Goal: Task Accomplishment & Management: Use online tool/utility

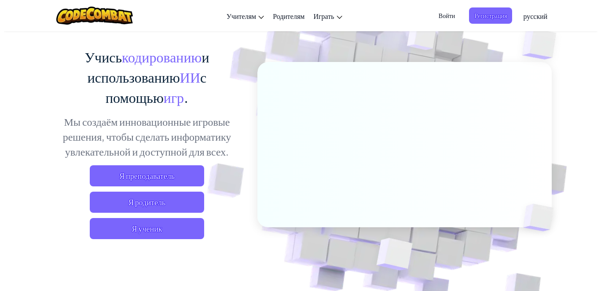
scroll to position [88, 0]
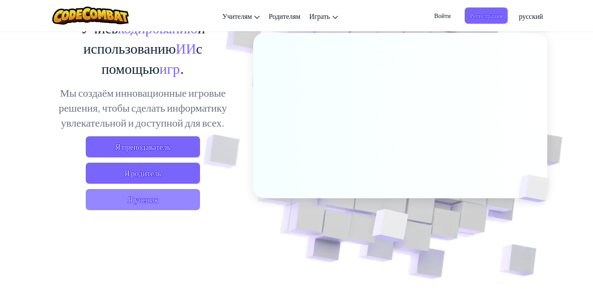
click at [138, 200] on ya-tr-span "Я ученик" at bounding box center [143, 199] width 30 height 11
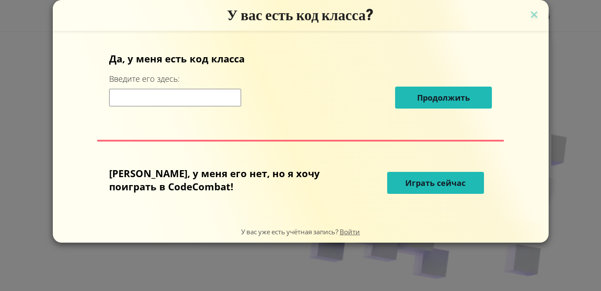
click at [421, 183] on ya-tr-span "Играть сейчас" at bounding box center [435, 183] width 60 height 11
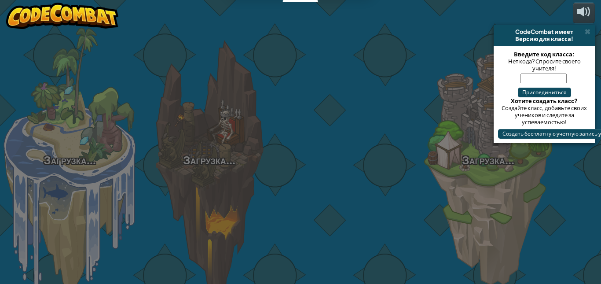
select select "ru"
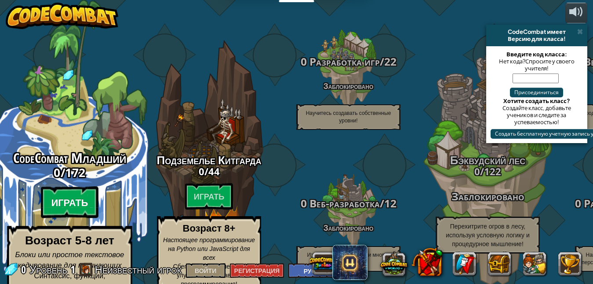
click at [80, 196] on ya-tr-span "Играть" at bounding box center [69, 202] width 37 height 13
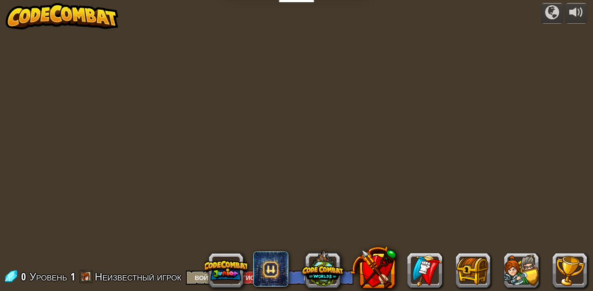
select select "ru"
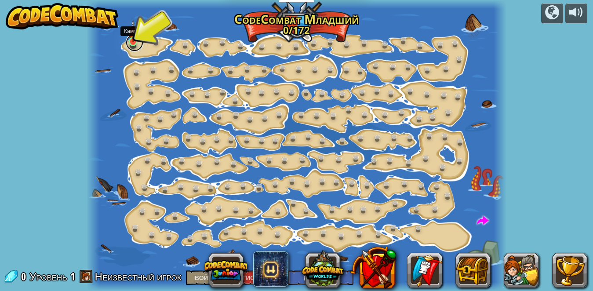
click at [133, 44] on link at bounding box center [135, 43] width 18 height 18
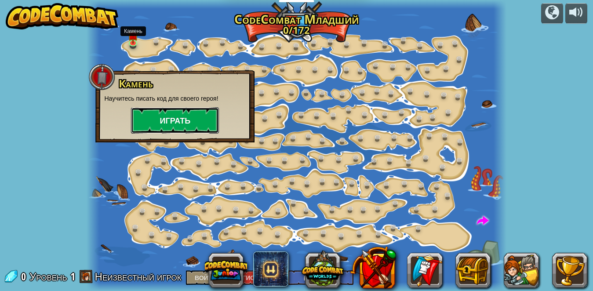
click at [175, 116] on ya-tr-span "Играть" at bounding box center [175, 120] width 31 height 11
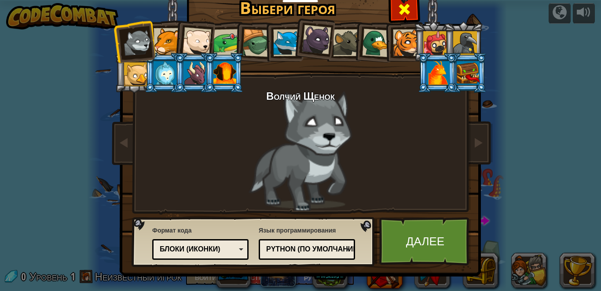
click at [407, 11] on span at bounding box center [404, 9] width 14 height 14
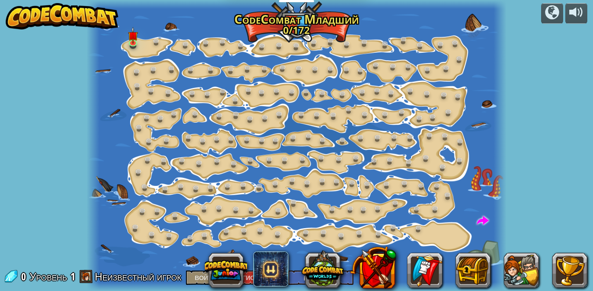
click at [478, 19] on div at bounding box center [296, 145] width 419 height 291
click at [135, 44] on link at bounding box center [135, 43] width 18 height 18
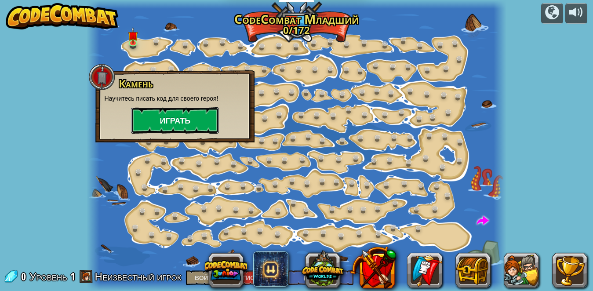
click at [200, 115] on button "Играть" at bounding box center [175, 120] width 88 height 26
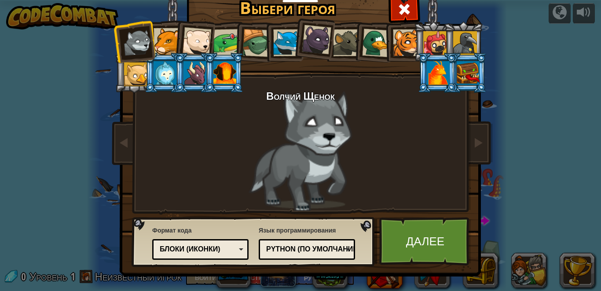
drag, startPoint x: 222, startPoint y: 64, endPoint x: 232, endPoint y: 72, distance: 12.2
click at [222, 64] on div at bounding box center [224, 73] width 23 height 24
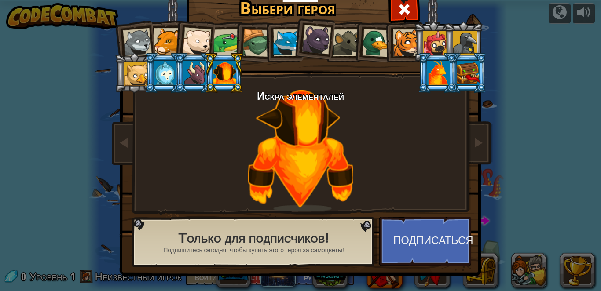
click at [285, 38] on div at bounding box center [286, 42] width 27 height 27
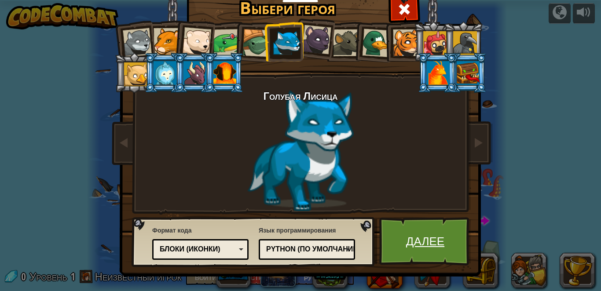
click at [453, 225] on link "Далее" at bounding box center [425, 241] width 92 height 48
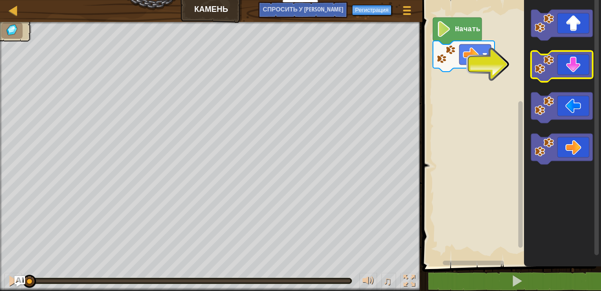
click at [563, 64] on icon "Рабочая область Blockly" at bounding box center [562, 66] width 62 height 31
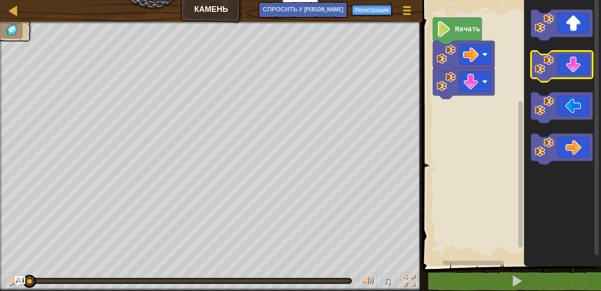
click at [563, 64] on icon "Рабочая область Blockly" at bounding box center [562, 66] width 62 height 31
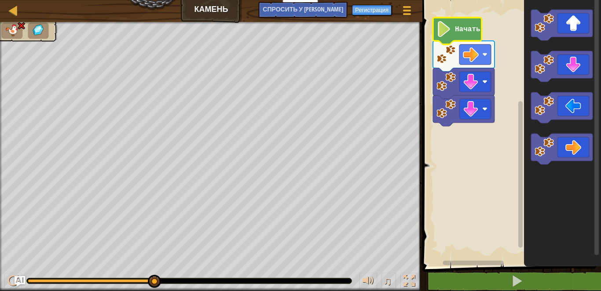
click at [461, 38] on icon "Рабочая область Blockly" at bounding box center [457, 31] width 49 height 27
click at [470, 37] on icon "Рабочая область Blockly" at bounding box center [457, 31] width 49 height 27
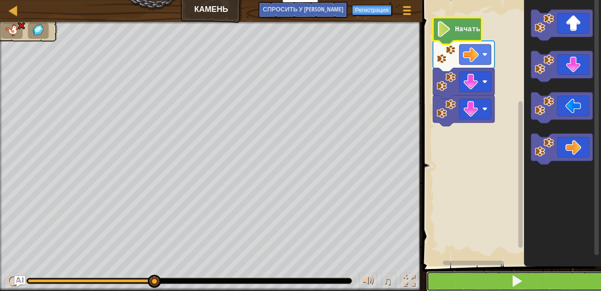
click at [513, 281] on span at bounding box center [516, 281] width 12 height 12
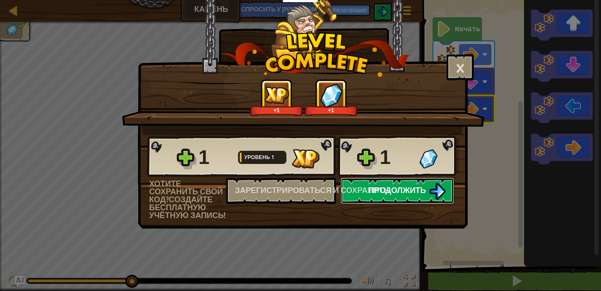
click at [440, 197] on img at bounding box center [437, 191] width 17 height 17
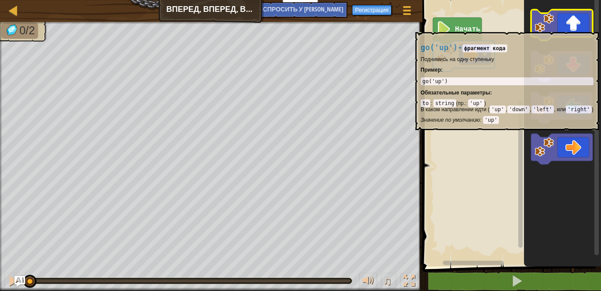
click at [577, 28] on icon "Рабочая область Blockly" at bounding box center [562, 25] width 62 height 31
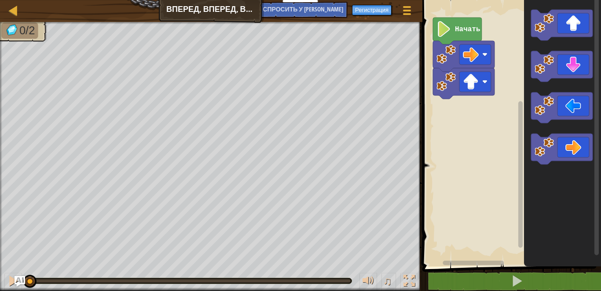
click at [452, 22] on icon "Рабочая область Blockly" at bounding box center [457, 31] width 49 height 27
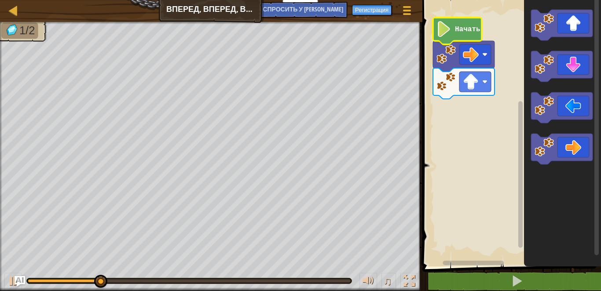
click at [447, 28] on image "Рабочая область Blockly" at bounding box center [443, 29] width 15 height 16
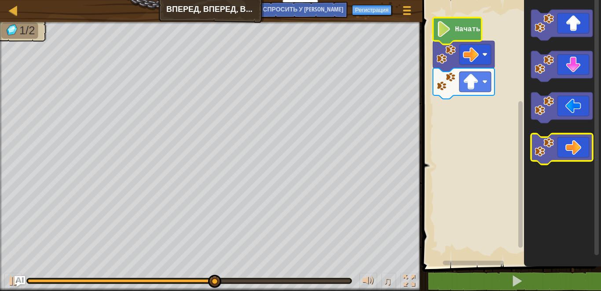
click at [575, 147] on icon "Рабочая область Blockly" at bounding box center [562, 149] width 62 height 31
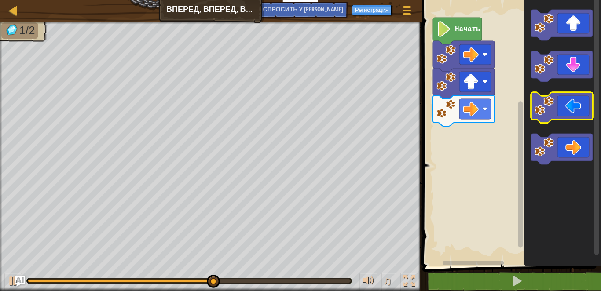
click at [580, 146] on icon "Рабочая область Blockly" at bounding box center [562, 149] width 62 height 31
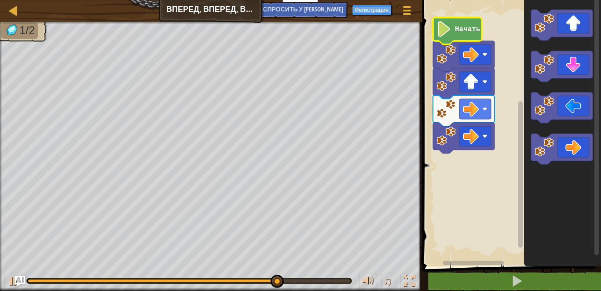
click at [468, 29] on text "Начать" at bounding box center [468, 30] width 26 height 8
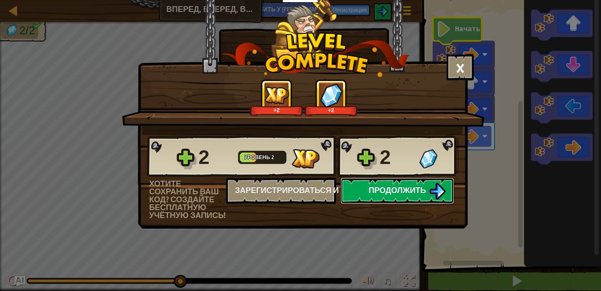
click at [423, 190] on span "Продолжить" at bounding box center [397, 190] width 58 height 11
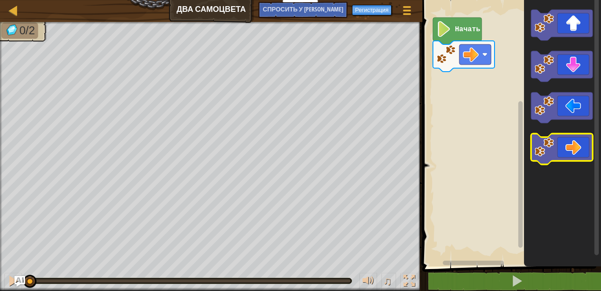
click at [562, 143] on icon "Рабочая область Blockly" at bounding box center [562, 149] width 62 height 31
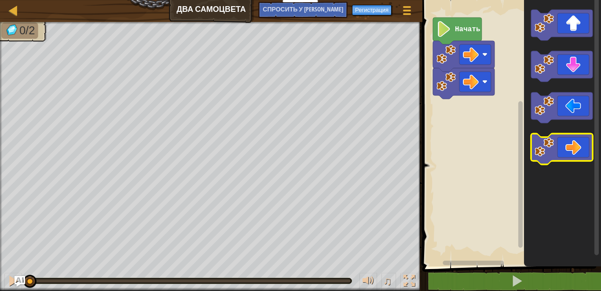
click at [562, 143] on icon "Рабочая область Blockly" at bounding box center [562, 149] width 62 height 31
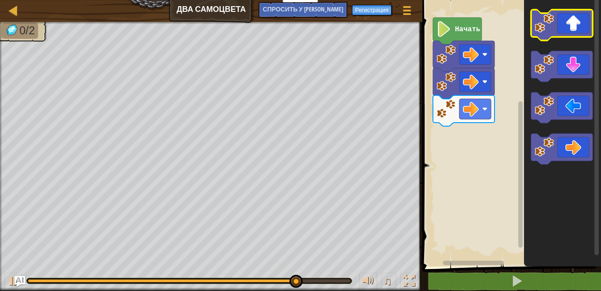
click at [572, 22] on icon "Рабочая область Blockly" at bounding box center [562, 25] width 62 height 31
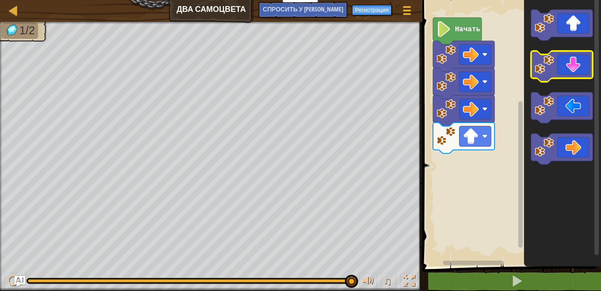
click at [554, 66] on icon "Рабочая область Blockly" at bounding box center [562, 66] width 62 height 31
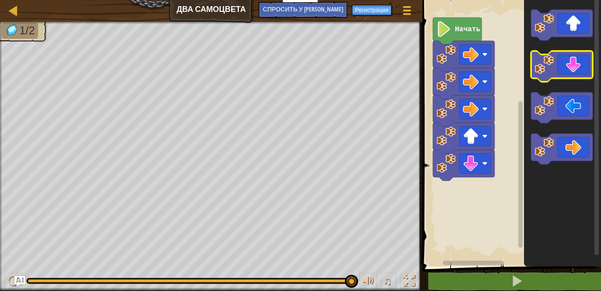
click at [549, 67] on g "Рабочая область Blockly" at bounding box center [562, 66] width 62 height 31
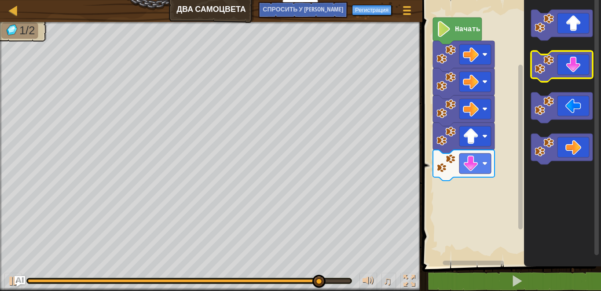
click at [571, 52] on icon "Рабочая область Blockly" at bounding box center [562, 66] width 62 height 31
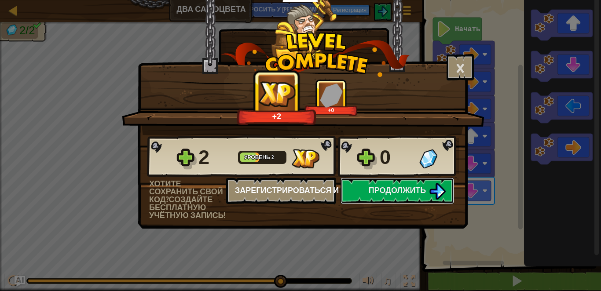
click at [380, 189] on div "2 Уровень 2 0 Хотите сохранить свой код? Создайте бесплатную учётную запись! За…" at bounding box center [302, 177] width 329 height 84
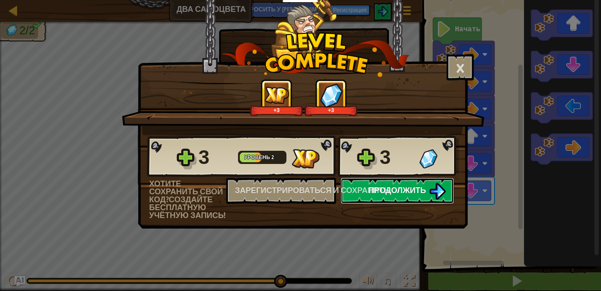
click at [406, 197] on button "Продолжить" at bounding box center [396, 191] width 113 height 26
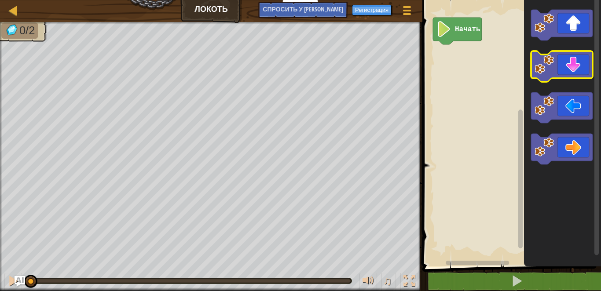
click at [551, 73] on image "Рабочая область Blockly" at bounding box center [543, 64] width 19 height 19
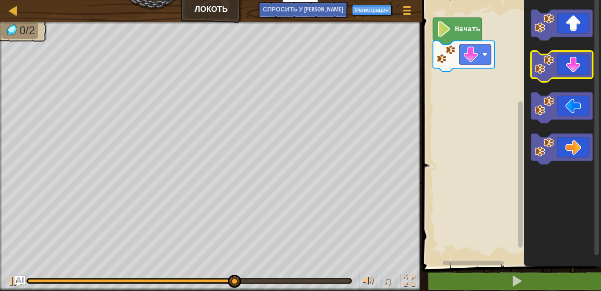
click at [573, 74] on icon "Рабочая область Blockly" at bounding box center [562, 66] width 62 height 31
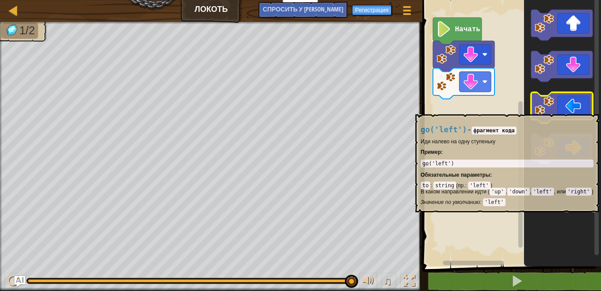
click at [563, 110] on icon "Рабочая область Blockly" at bounding box center [562, 107] width 62 height 31
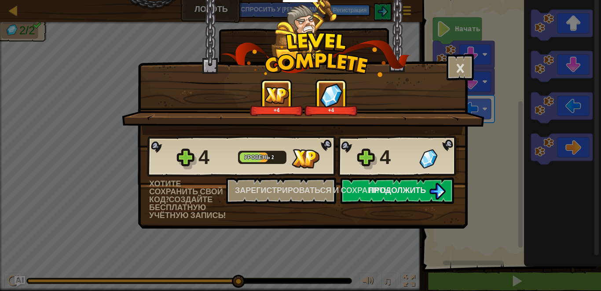
click at [405, 210] on div "4 Уровень 2 4 Хотите сохранить свой код? Создайте бесплатную учётную запись! За…" at bounding box center [302, 177] width 329 height 84
click at [421, 194] on span "Продолжить" at bounding box center [397, 190] width 58 height 11
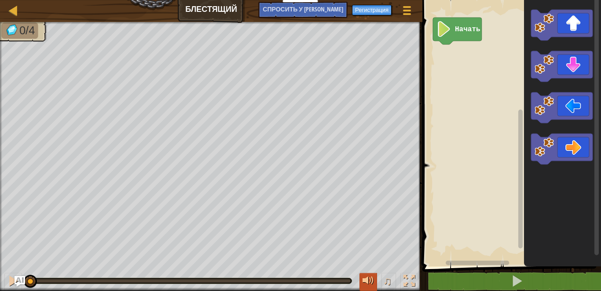
click at [369, 281] on div at bounding box center [367, 280] width 11 height 11
